Goal: Information Seeking & Learning: Find specific fact

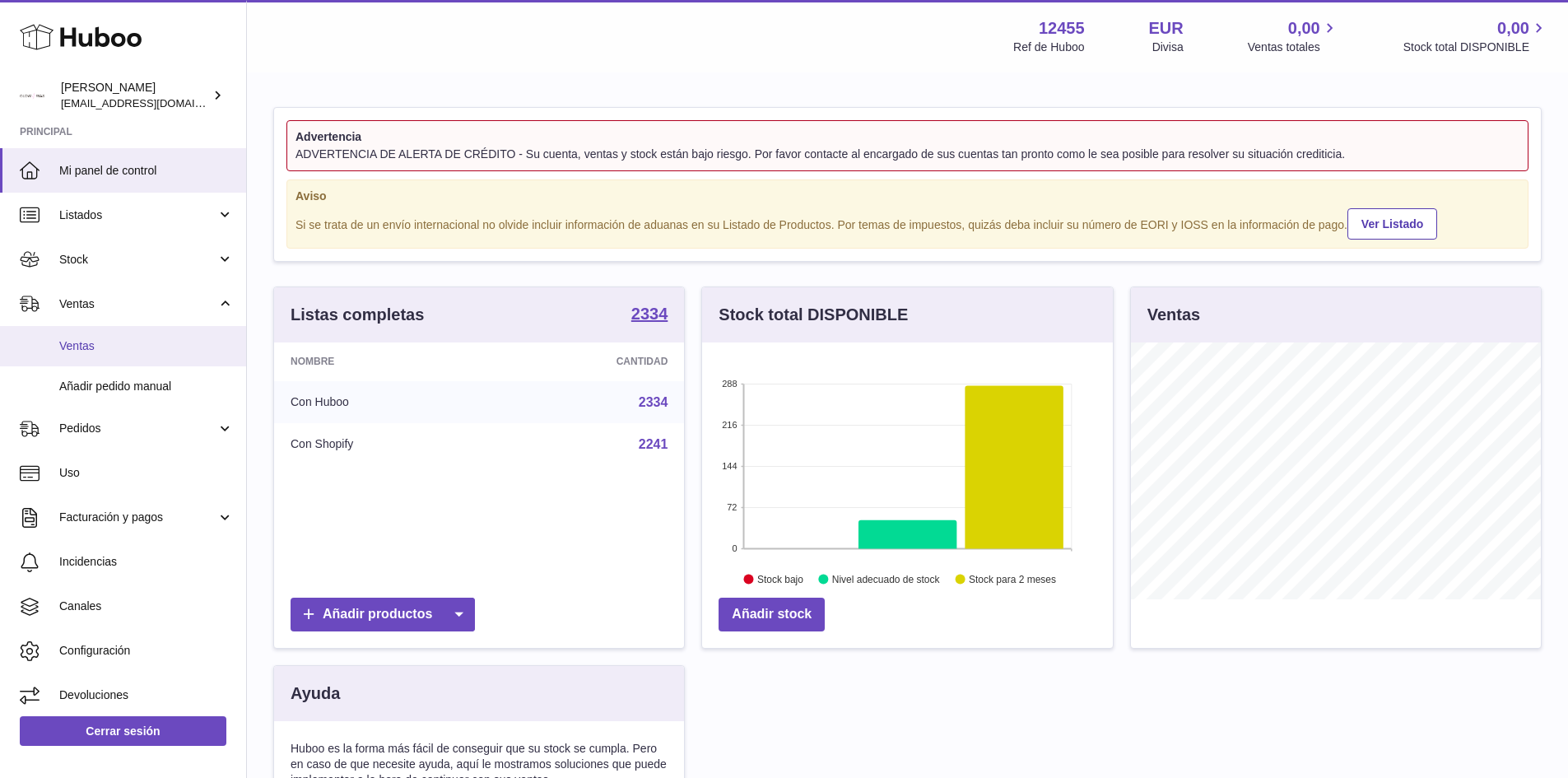
scroll to position [257, 410]
click at [90, 339] on span "Ventas" at bounding box center [146, 346] width 175 height 16
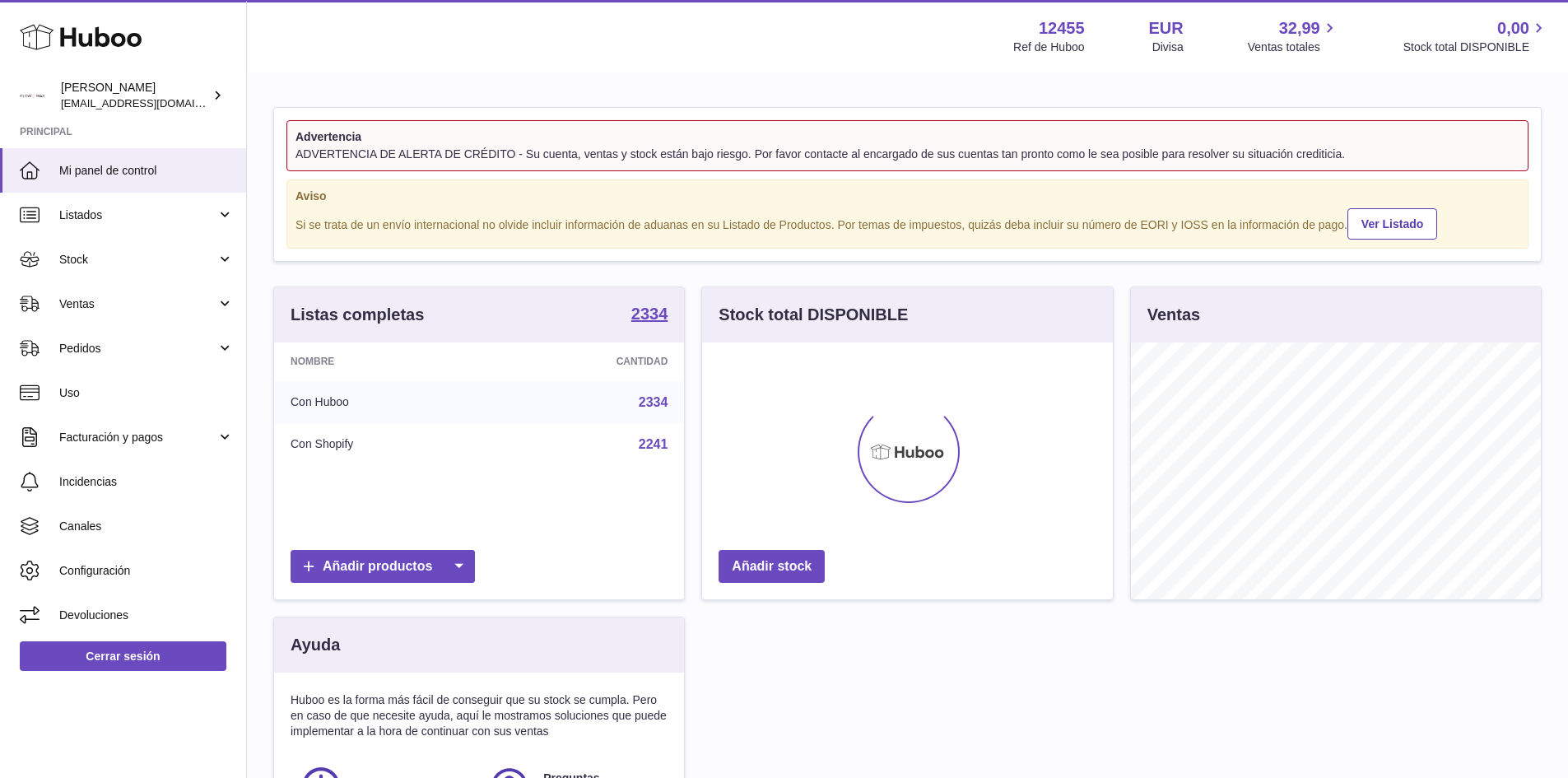
scroll to position [257, 410]
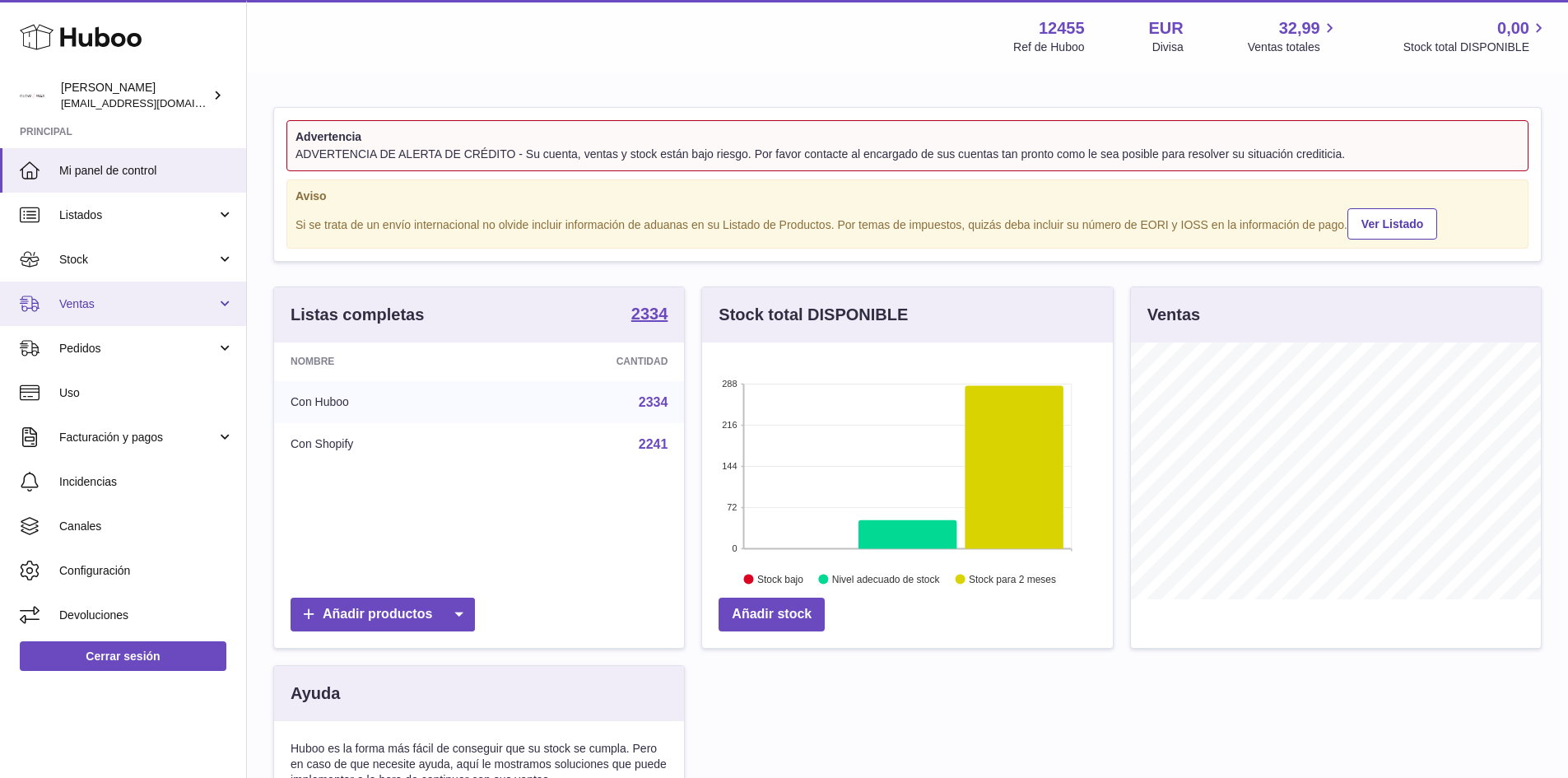
click at [119, 298] on span "Ventas" at bounding box center [138, 304] width 157 height 16
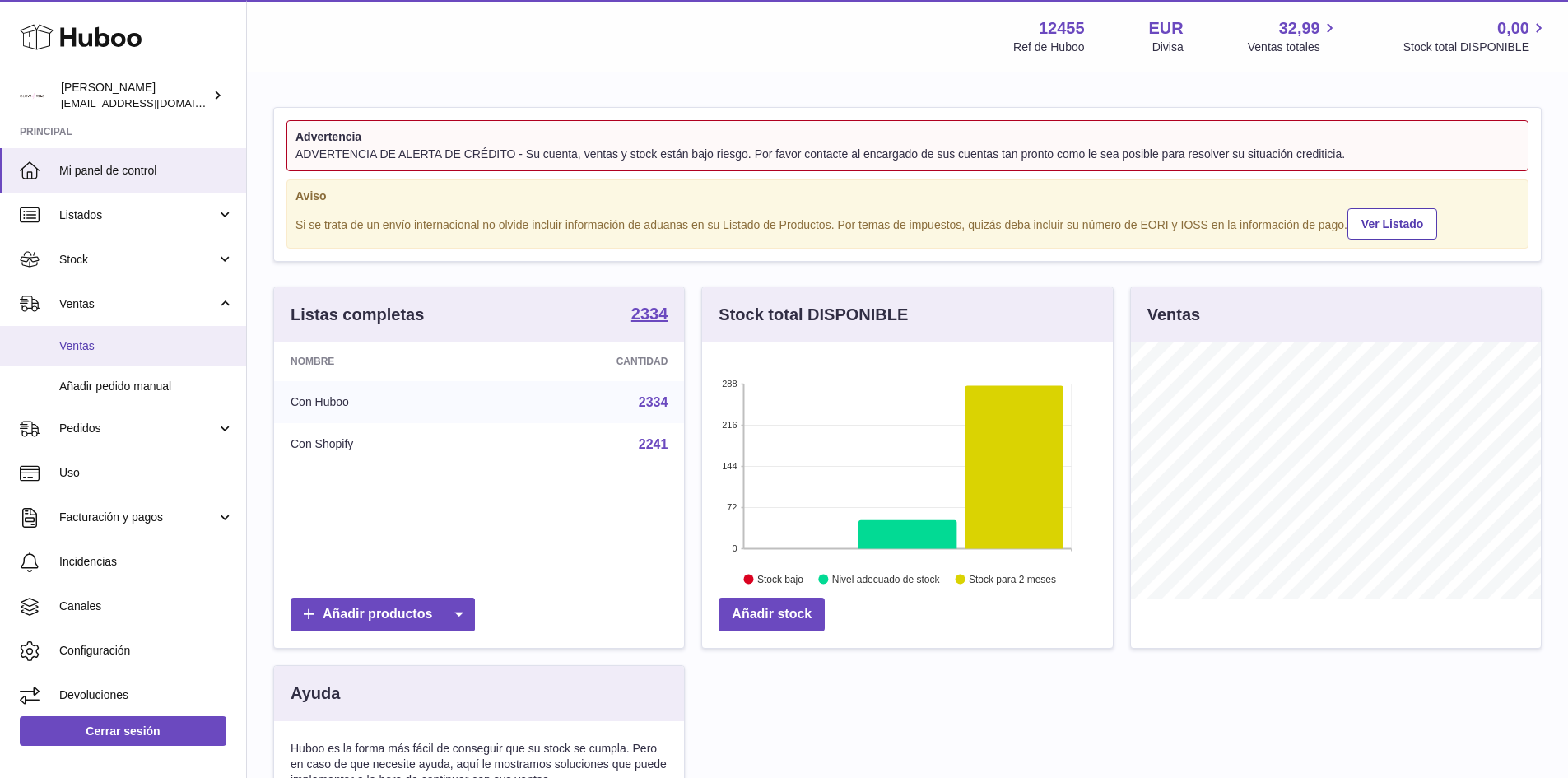
click at [87, 348] on span "Ventas" at bounding box center [146, 346] width 175 height 16
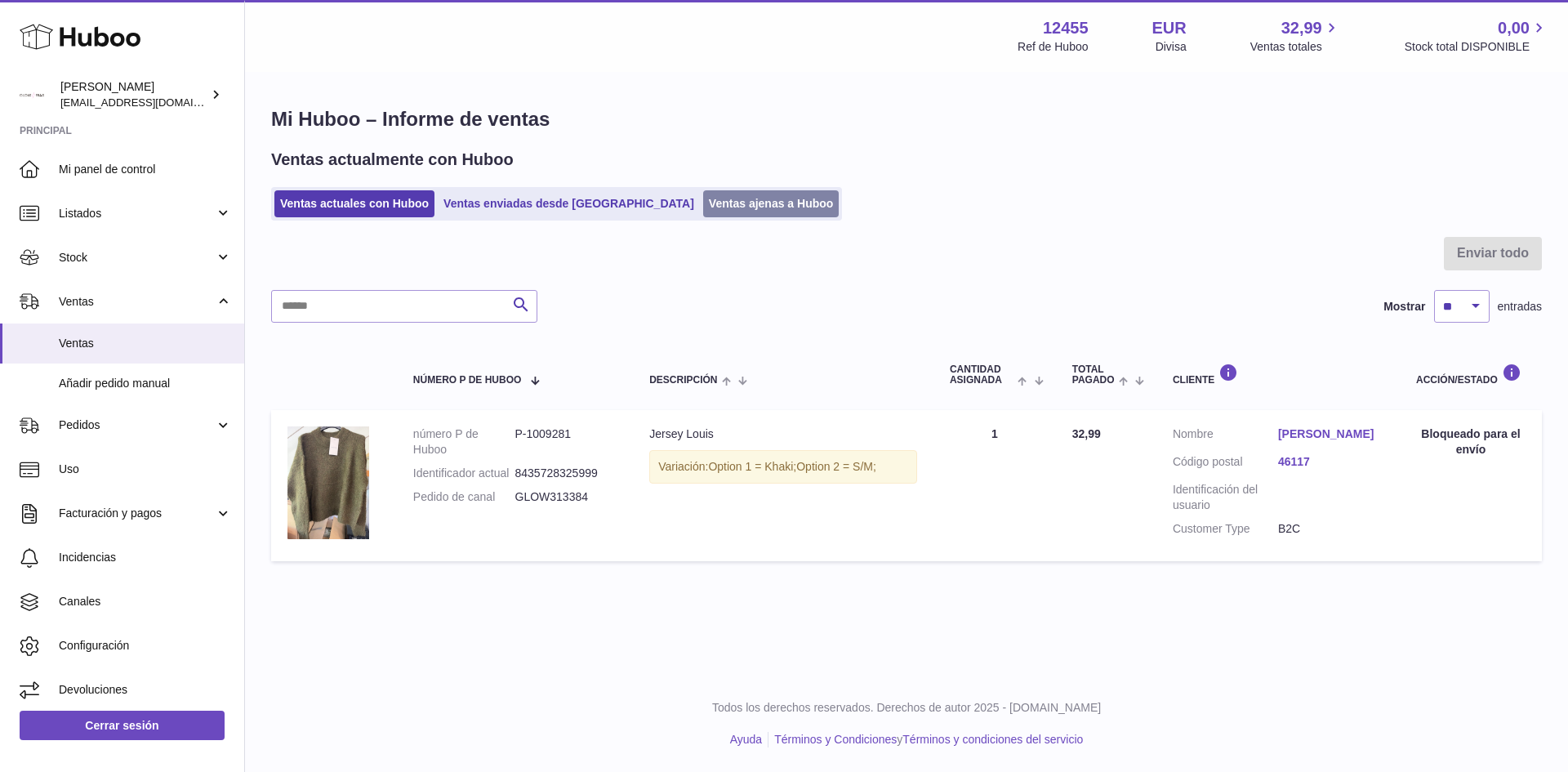
click at [727, 207] on link "Ventas ajenas a Huboo" at bounding box center [771, 204] width 137 height 27
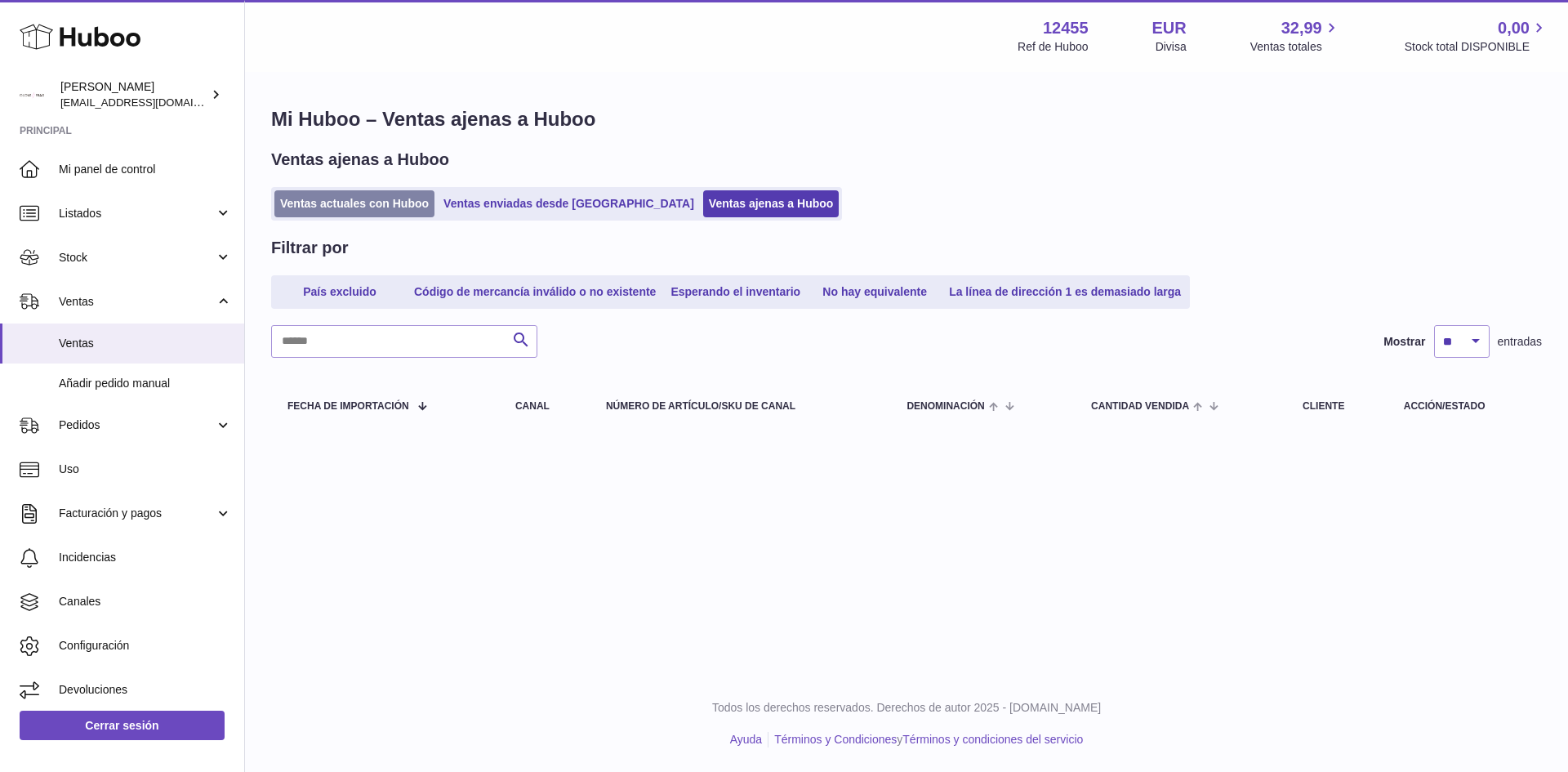
click at [365, 195] on link "Ventas actuales con Huboo" at bounding box center [354, 204] width 160 height 27
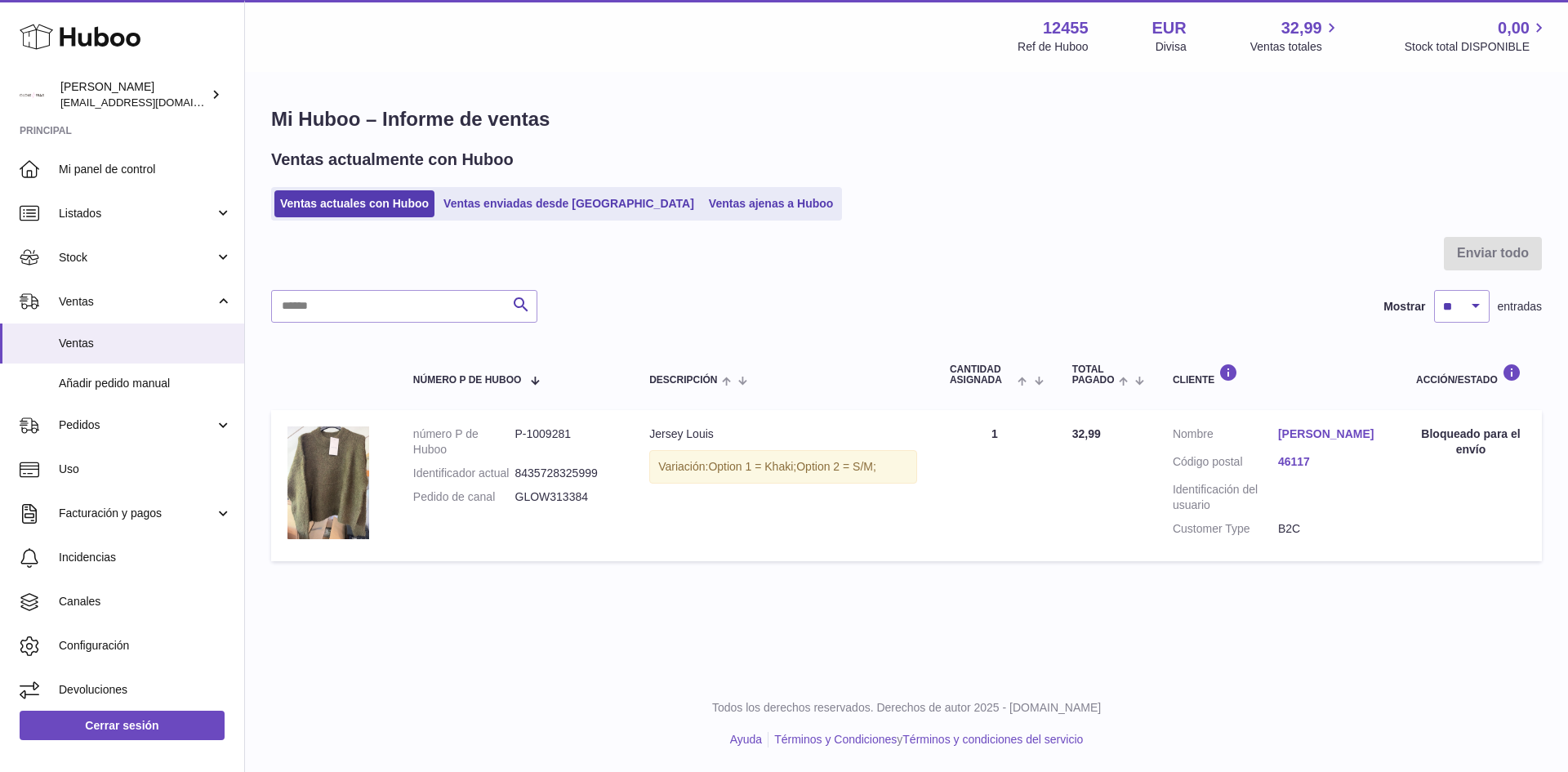
click at [541, 498] on dd "GLOW313384" at bounding box center [566, 497] width 102 height 16
click at [549, 514] on td "número P de Huboo P-1009281 Identificador actual 8435728325999 [GEOGRAPHIC_DATA…" at bounding box center [514, 485] width 236 height 151
drag, startPoint x: 517, startPoint y: 495, endPoint x: 588, endPoint y: 493, distance: 71.0
click at [588, 493] on dd "GLOW313384" at bounding box center [566, 497] width 102 height 16
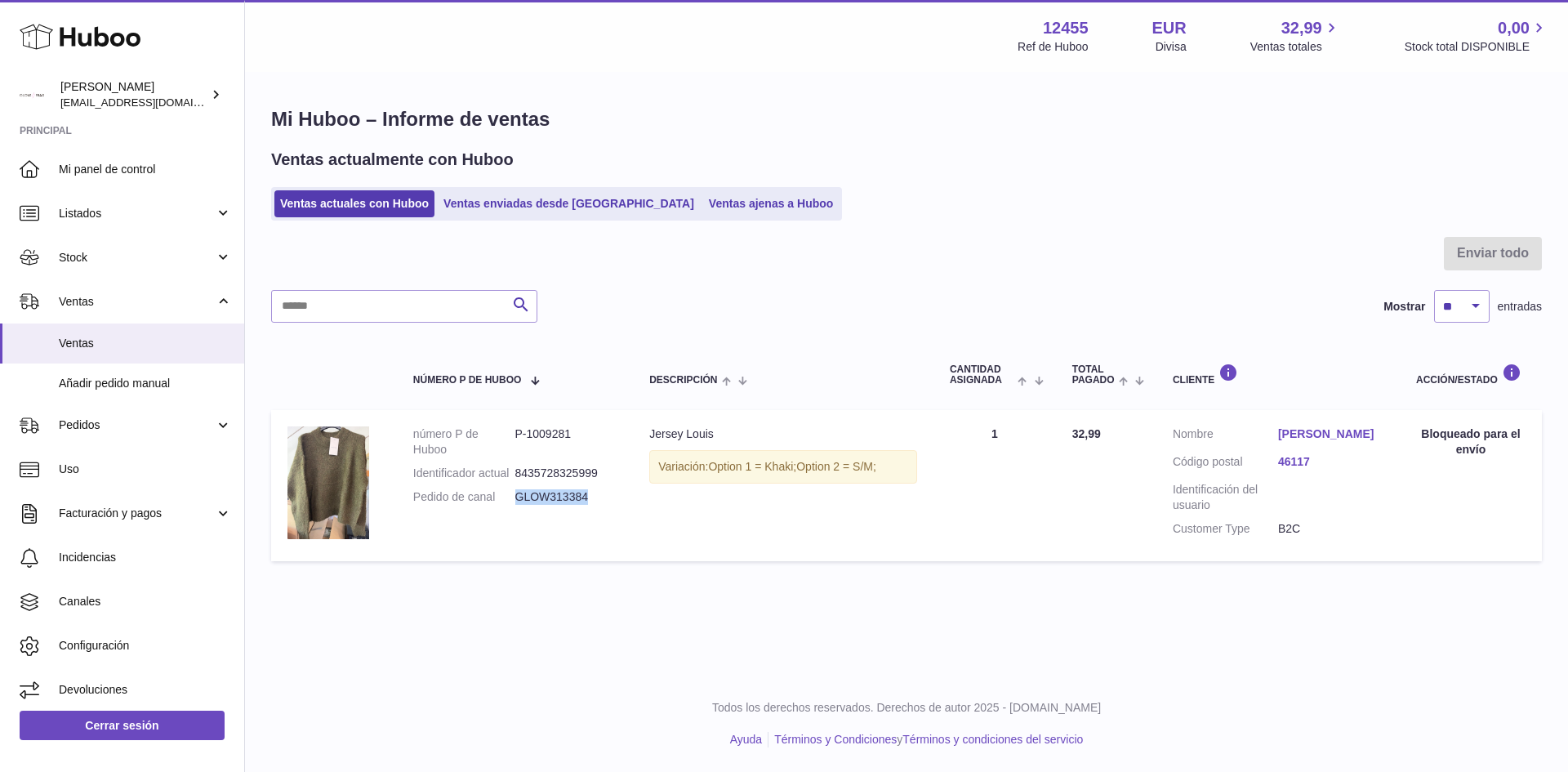
copy dd "GLOW313384"
